Goal: Find contact information: Find contact information

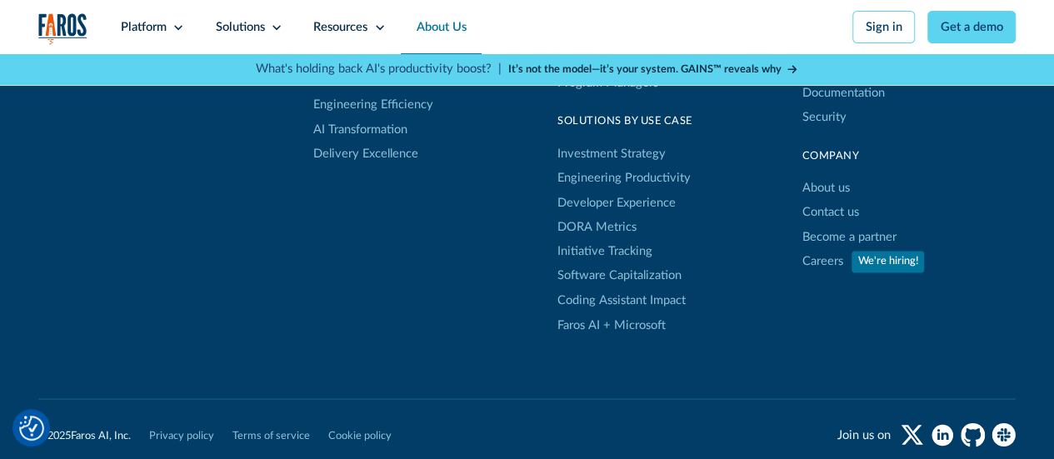
scroll to position [4435, 0]
click at [813, 226] on link "Contact us" at bounding box center [829, 214] width 57 height 24
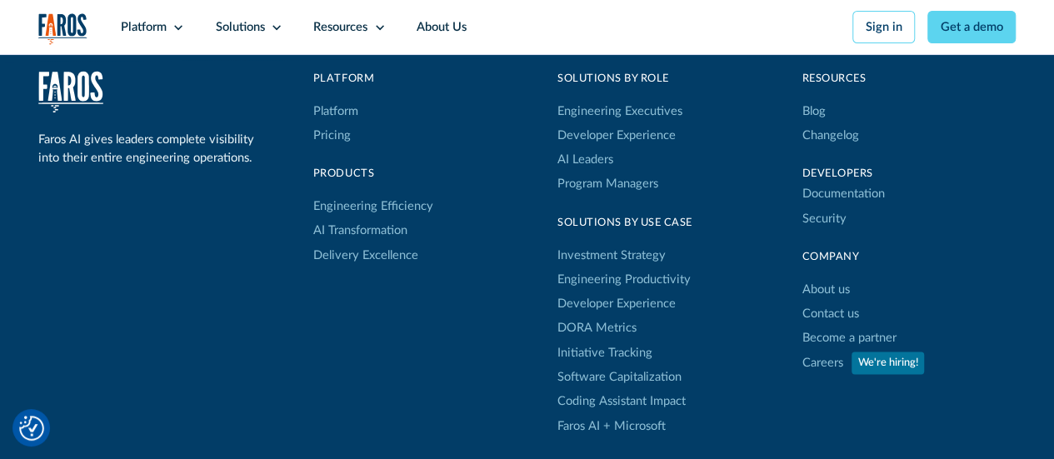
scroll to position [1084, 0]
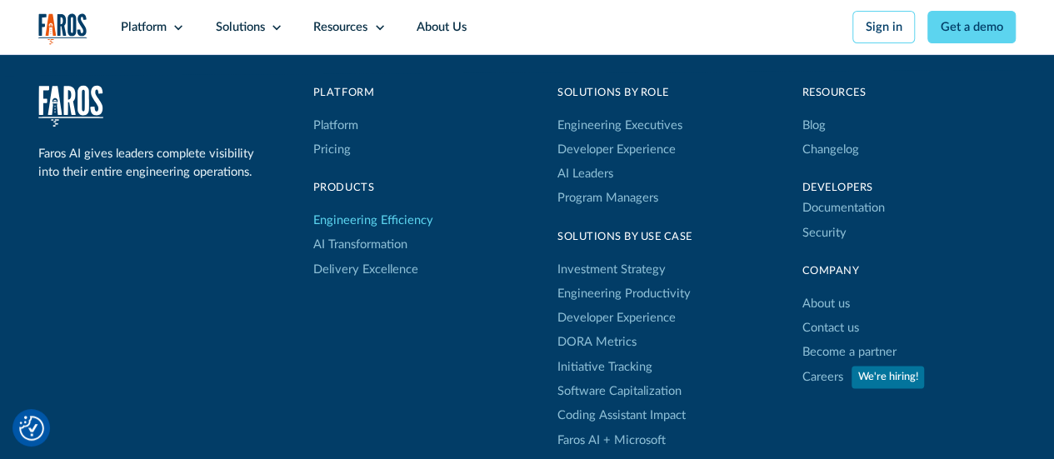
click at [403, 232] on link "Engineering Efficiency" at bounding box center [373, 220] width 120 height 24
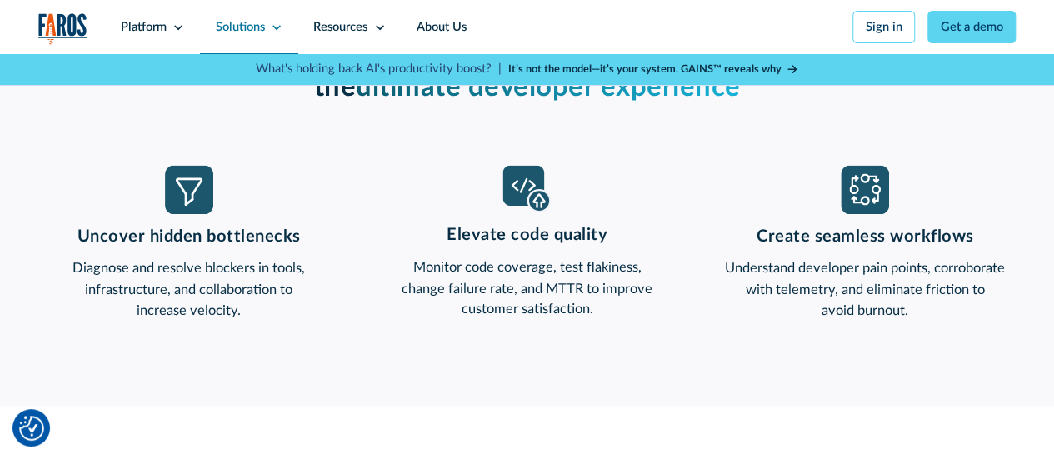
scroll to position [1301, 0]
